Goal: Transaction & Acquisition: Subscribe to service/newsletter

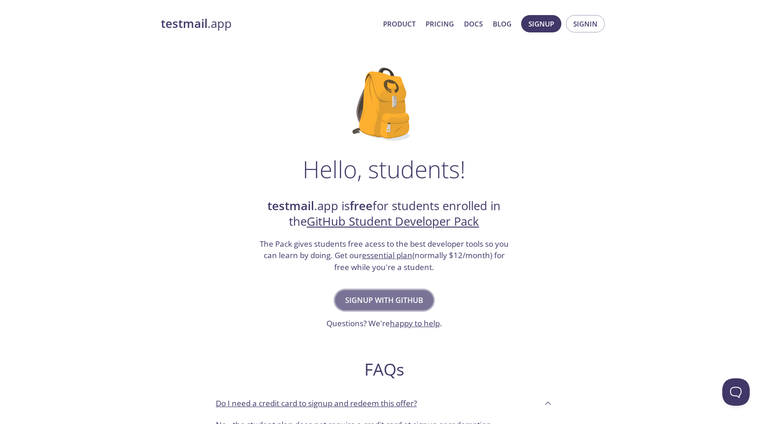
click at [388, 294] on span "Signup with GitHub" at bounding box center [384, 300] width 78 height 13
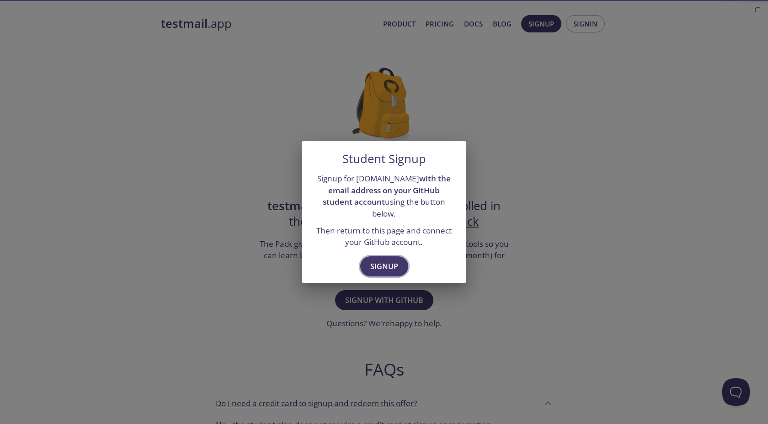
click at [393, 266] on span "Signup" at bounding box center [384, 266] width 28 height 13
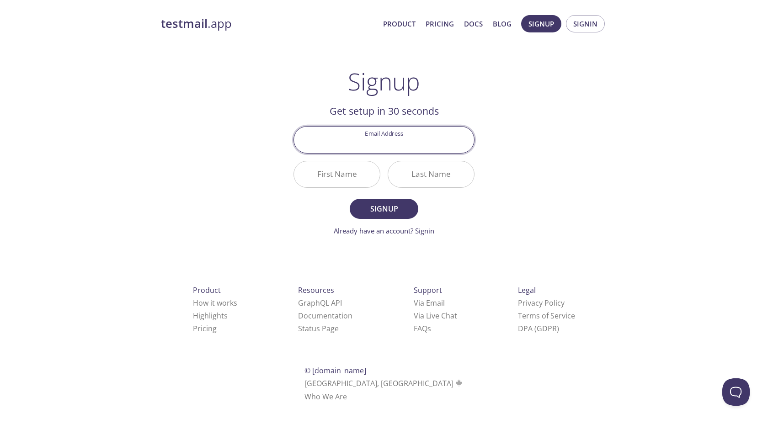
click at [393, 148] on input "Email Address" at bounding box center [384, 140] width 180 height 26
type input "[EMAIL_ADDRESS][DOMAIN_NAME]"
click at [343, 173] on input "First Name" at bounding box center [337, 174] width 86 height 26
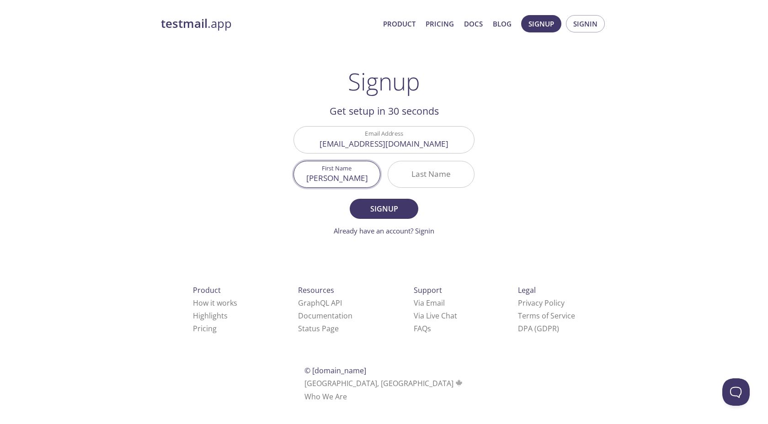
type input "[PERSON_NAME]"
click at [387, 206] on span "Signup" at bounding box center [384, 208] width 48 height 13
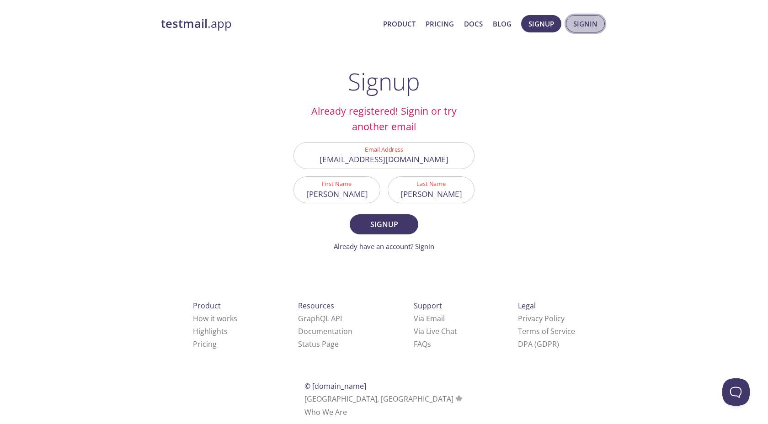
click at [585, 21] on span "Signin" at bounding box center [585, 24] width 24 height 12
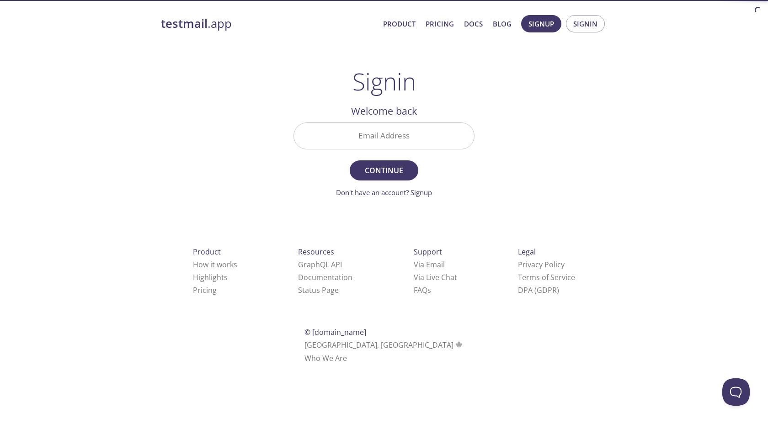
click at [448, 133] on input "Email Address" at bounding box center [384, 136] width 180 height 26
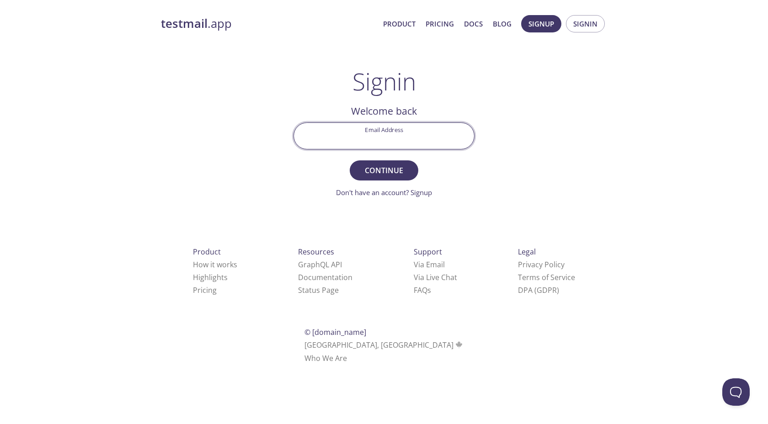
type input "[EMAIL_ADDRESS][DOMAIN_NAME]"
click at [350, 160] on button "Continue" at bounding box center [384, 170] width 69 height 20
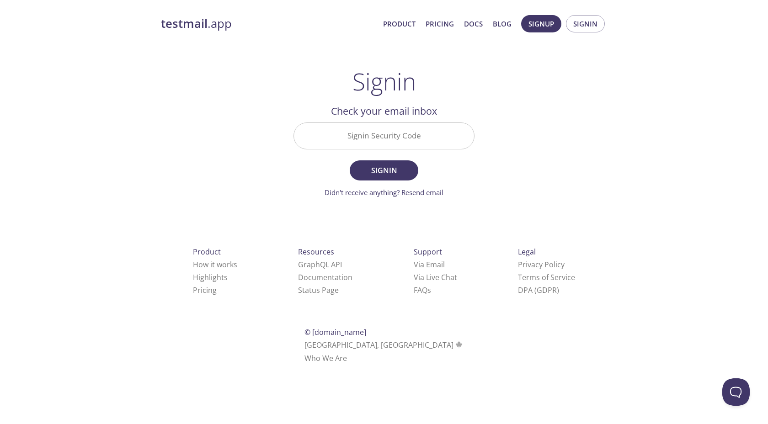
click at [414, 153] on div "Signin Security Code" at bounding box center [384, 136] width 188 height 34
click at [413, 143] on input "Signin Security Code" at bounding box center [384, 136] width 180 height 26
paste input "XTPD8L8"
type input "XTPD8L8"
click at [350, 160] on button "Signin" at bounding box center [384, 170] width 69 height 20
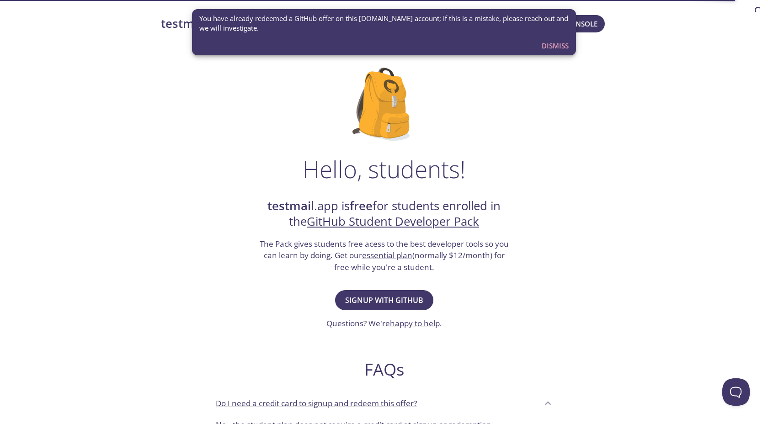
click at [369, 289] on div "Signup with GitHub Questions? We're happy to help ." at bounding box center [384, 309] width 116 height 42
click at [367, 304] on span "Signup with GitHub" at bounding box center [384, 300] width 78 height 13
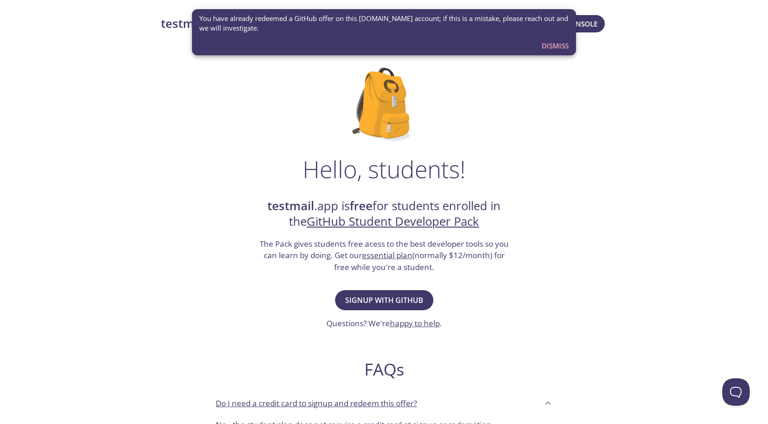
click at [598, 44] on div "testmail .app Product Pricing Docs Blog Console Hello, students! testmail .app …" at bounding box center [384, 406] width 468 height 794
click at [562, 46] on span "Dismiss" at bounding box center [555, 46] width 27 height 12
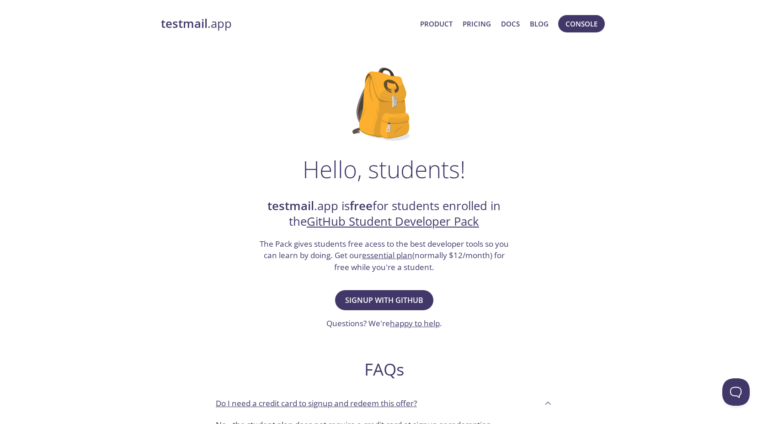
click at [197, 29] on strong "testmail" at bounding box center [184, 24] width 47 height 16
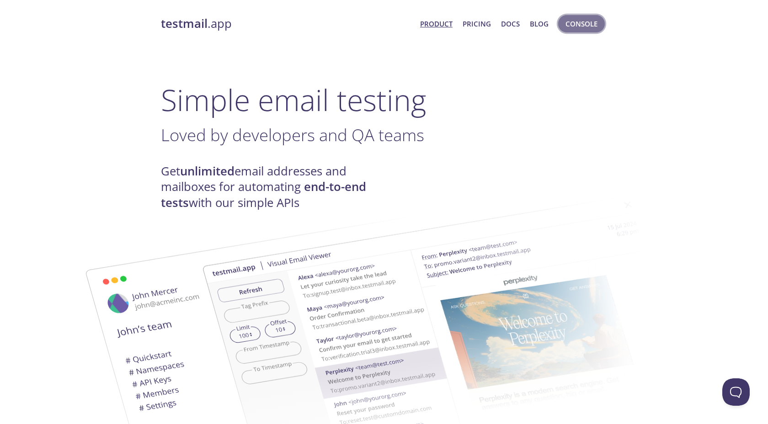
click at [579, 27] on span "Console" at bounding box center [581, 24] width 32 height 12
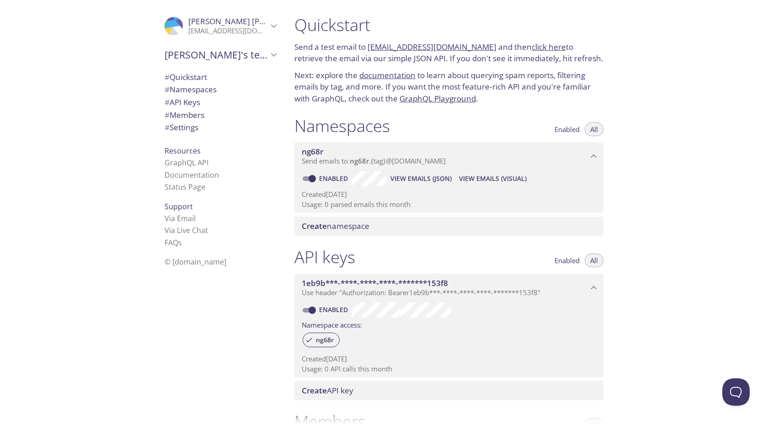
click at [218, 58] on span "Dhruv's team" at bounding box center [216, 54] width 103 height 13
click at [237, 29] on p "[EMAIL_ADDRESS][DOMAIN_NAME]" at bounding box center [228, 31] width 80 height 9
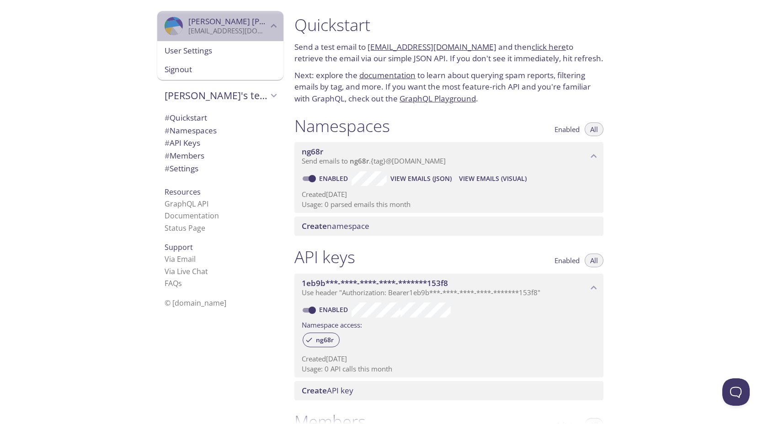
click at [236, 29] on p "[EMAIL_ADDRESS][DOMAIN_NAME]" at bounding box center [228, 31] width 80 height 9
